Goal: Task Accomplishment & Management: Manage account settings

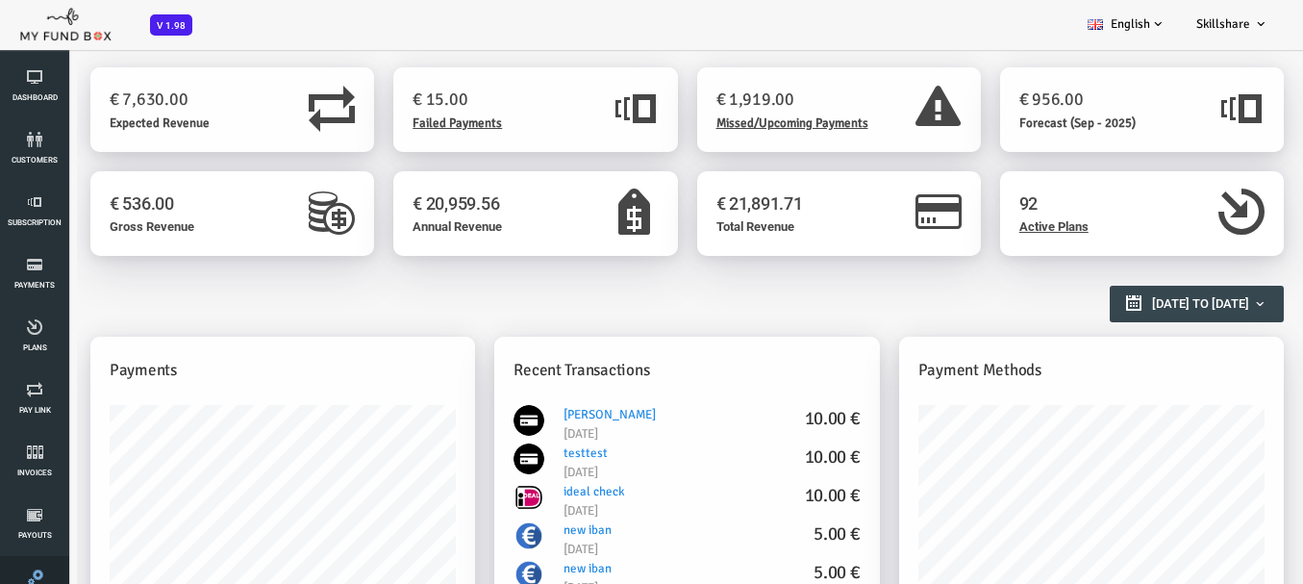
scroll to position [192, 0]
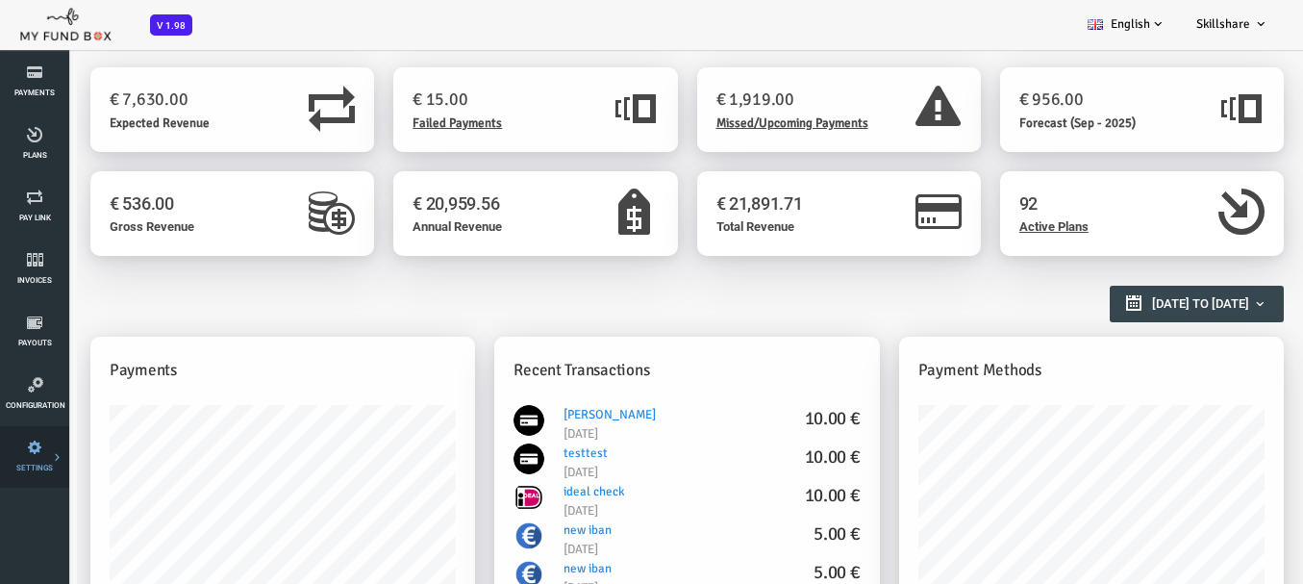
click at [0, 0] on link "Payment Gateway" at bounding box center [0, 0] width 0 height 0
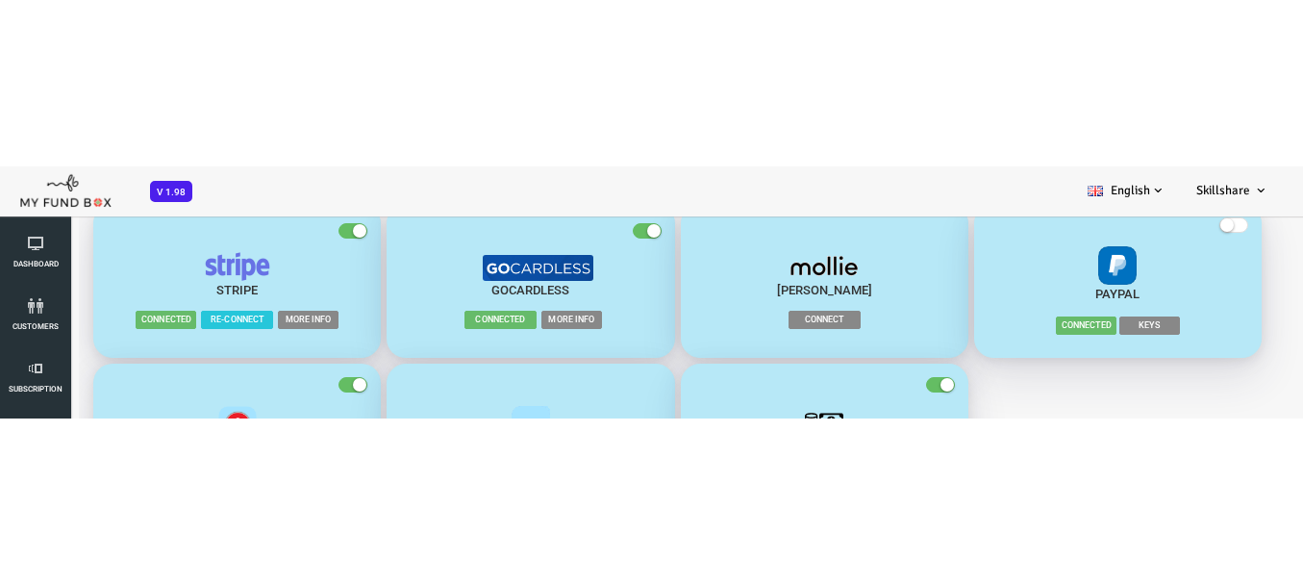
scroll to position [47, 0]
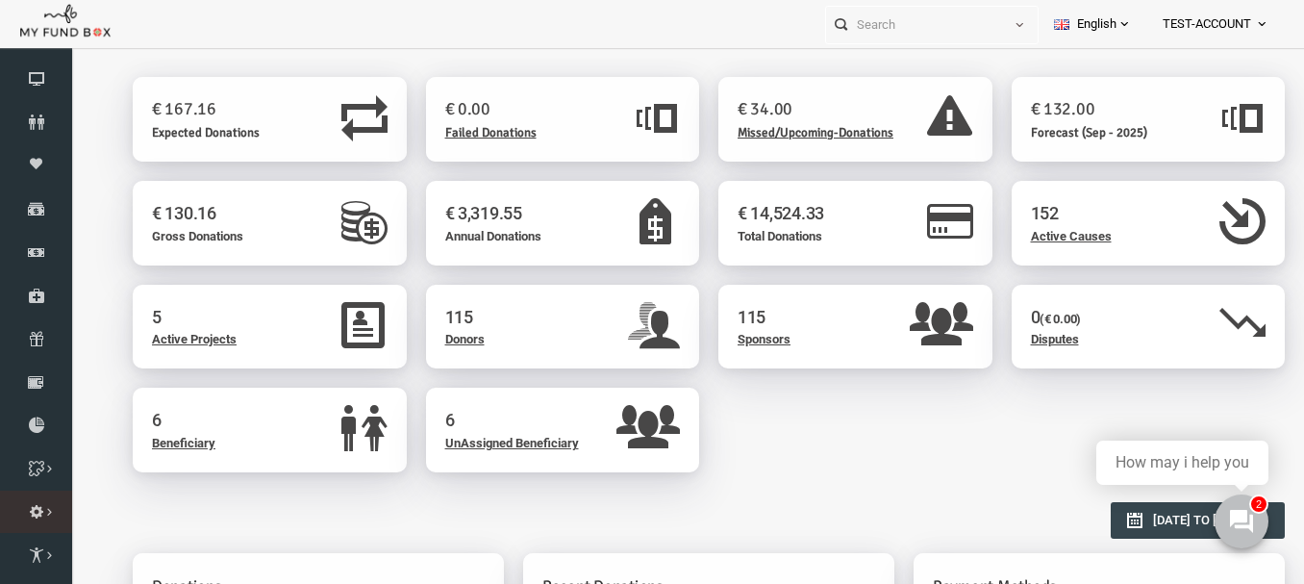
click at [0, 0] on link "Payment Gateway" at bounding box center [0, 0] width 0 height 0
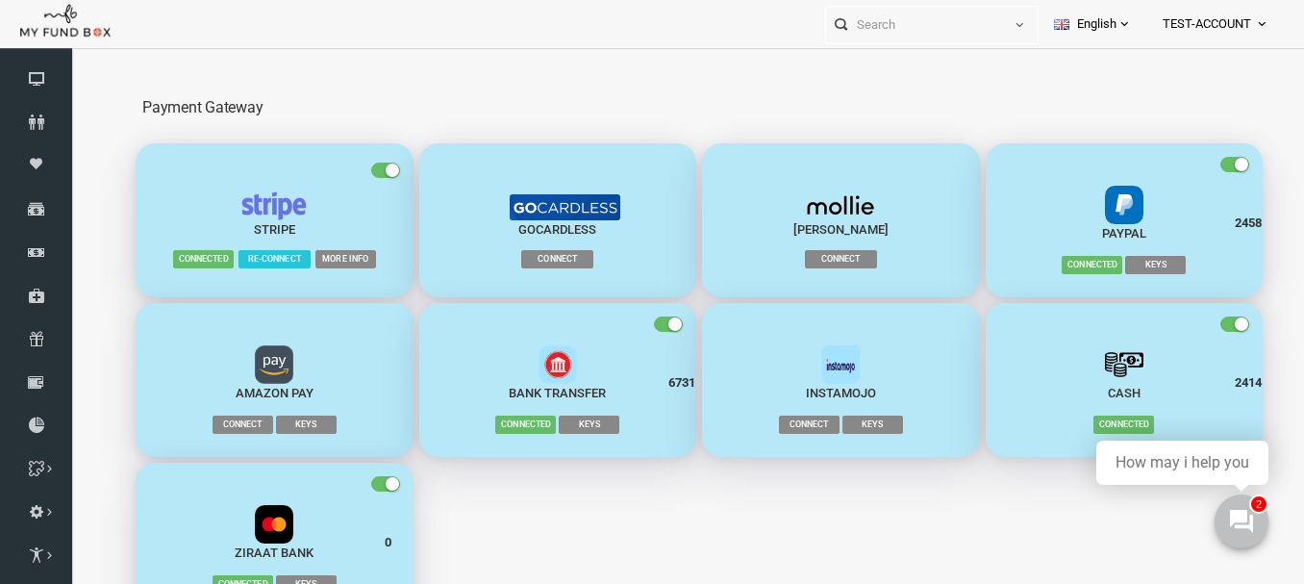
click at [1127, 269] on span "Keys" at bounding box center [1129, 265] width 61 height 18
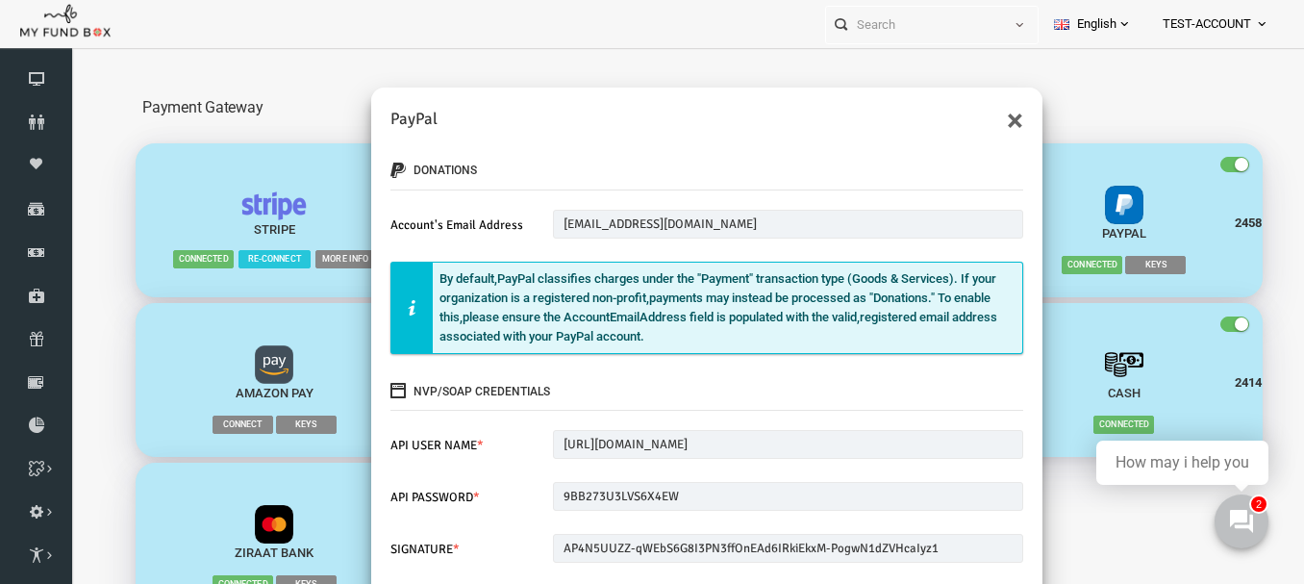
drag, startPoint x: 979, startPoint y: 134, endPoint x: 983, endPoint y: 122, distance: 12.2
click at [982, 133] on div "donations Account's Email Address sb-yv43qh39423848@business.example.com Please…" at bounding box center [680, 542] width 671 height 818
click at [983, 122] on button "×" at bounding box center [989, 120] width 16 height 31
